Goal: Information Seeking & Learning: Learn about a topic

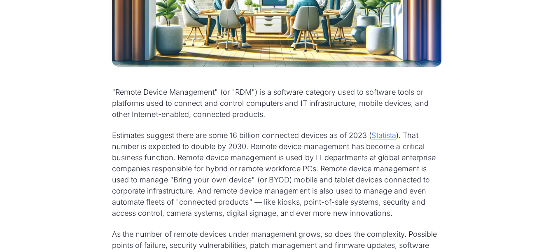
scroll to position [392, 0]
click at [127, 89] on p ""Remote Device Management" (or "RDM") is a software category used to software t…" at bounding box center [277, 102] width 330 height 33
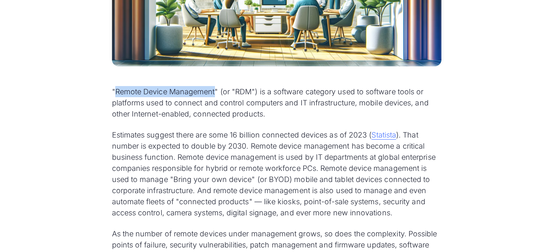
drag, startPoint x: 127, startPoint y: 89, endPoint x: 186, endPoint y: 88, distance: 58.9
click at [186, 88] on p ""Remote Device Management" (or "RDM") is a software category used to software t…" at bounding box center [277, 102] width 330 height 33
copy p "Remote Device Management"
click at [321, 92] on p ""Remote Device Management" (or "RDM") is a software category used to software t…" at bounding box center [277, 102] width 330 height 33
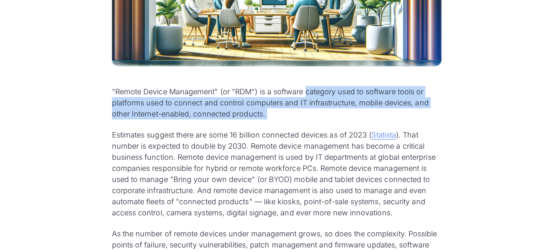
drag, startPoint x: 321, startPoint y: 92, endPoint x: 272, endPoint y: 117, distance: 54.7
click at [272, 117] on p ""Remote Device Management" (or "RDM") is a software category used to software t…" at bounding box center [277, 102] width 330 height 33
copy p "category used to software tools or platforms used to connect and control comput…"
